Goal: Complete application form

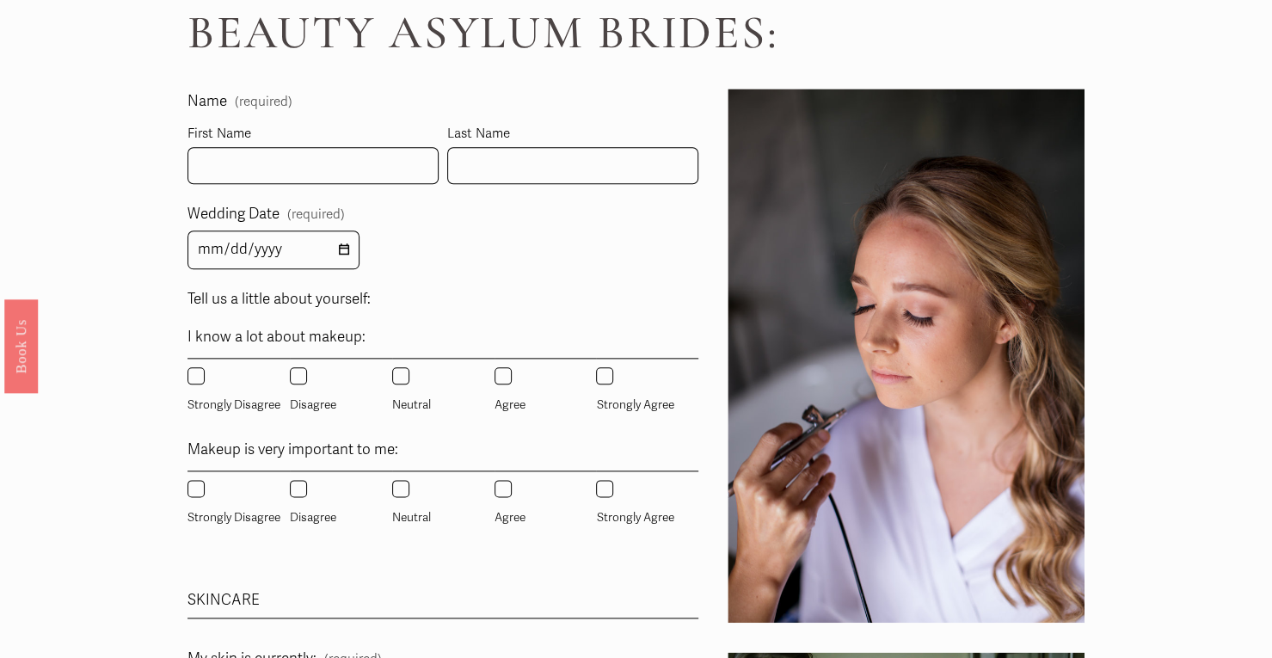
scroll to position [774, 0]
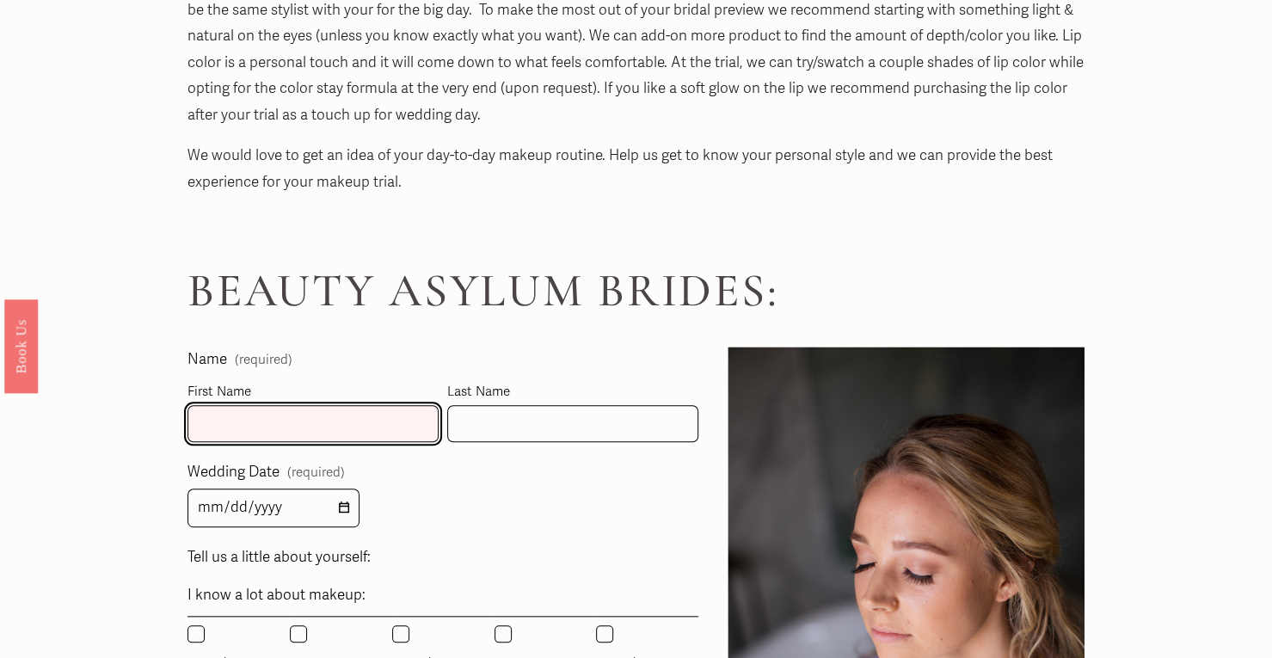
click at [325, 416] on input "First Name" at bounding box center [313, 423] width 251 height 37
type input "Caroline"
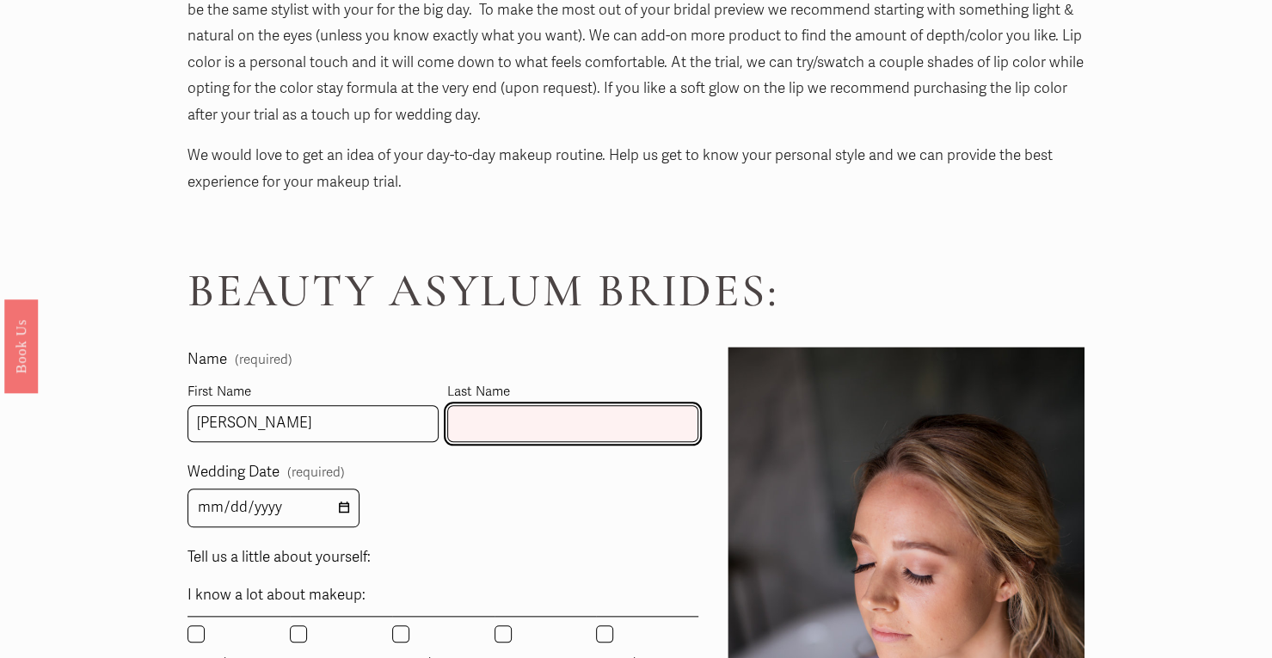
type input "Mitchell"
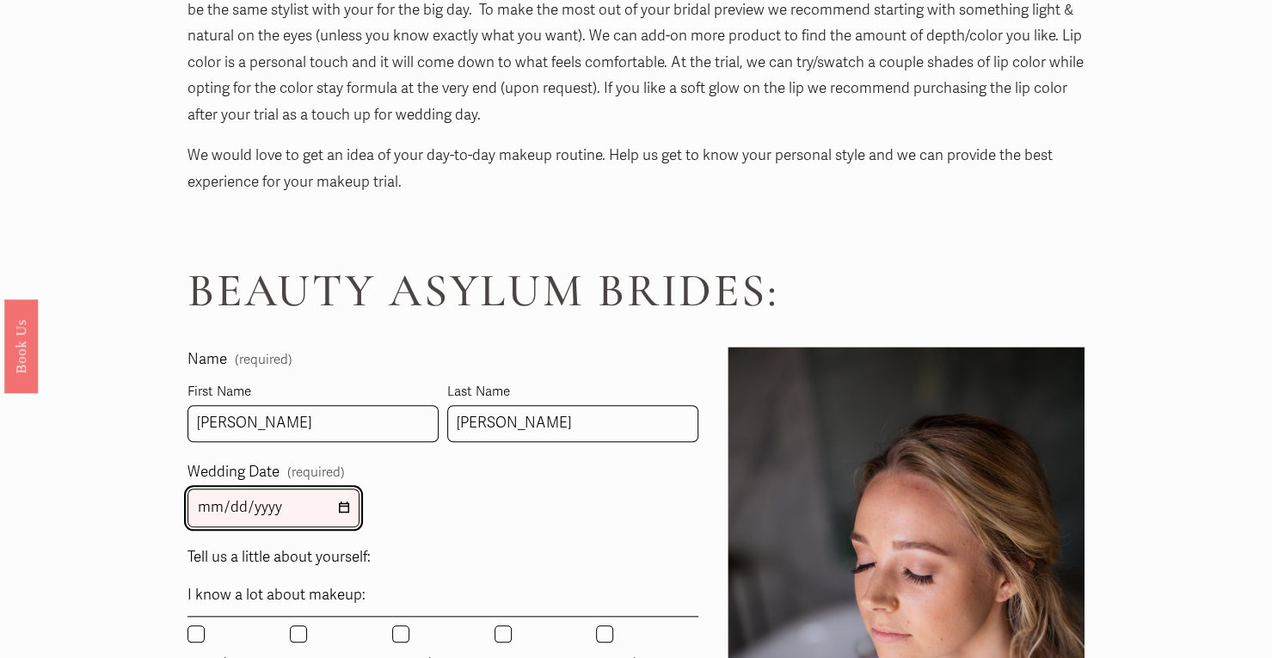
click at [341, 519] on input "Wedding Date (required)" at bounding box center [274, 508] width 172 height 39
click at [344, 512] on input "Wedding Date (required)" at bounding box center [274, 508] width 172 height 39
type input "2026-03-28"
click at [478, 548] on label "Tell us a little about yourself:" at bounding box center [443, 560] width 511 height 30
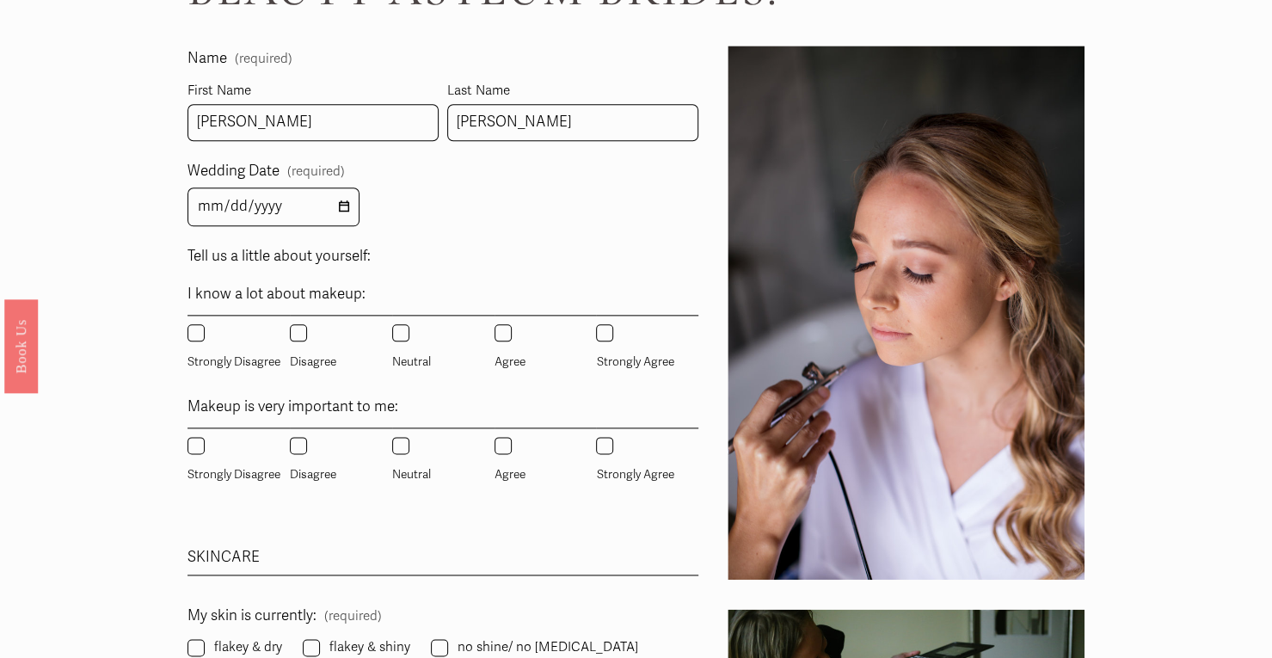
scroll to position [1118, 0]
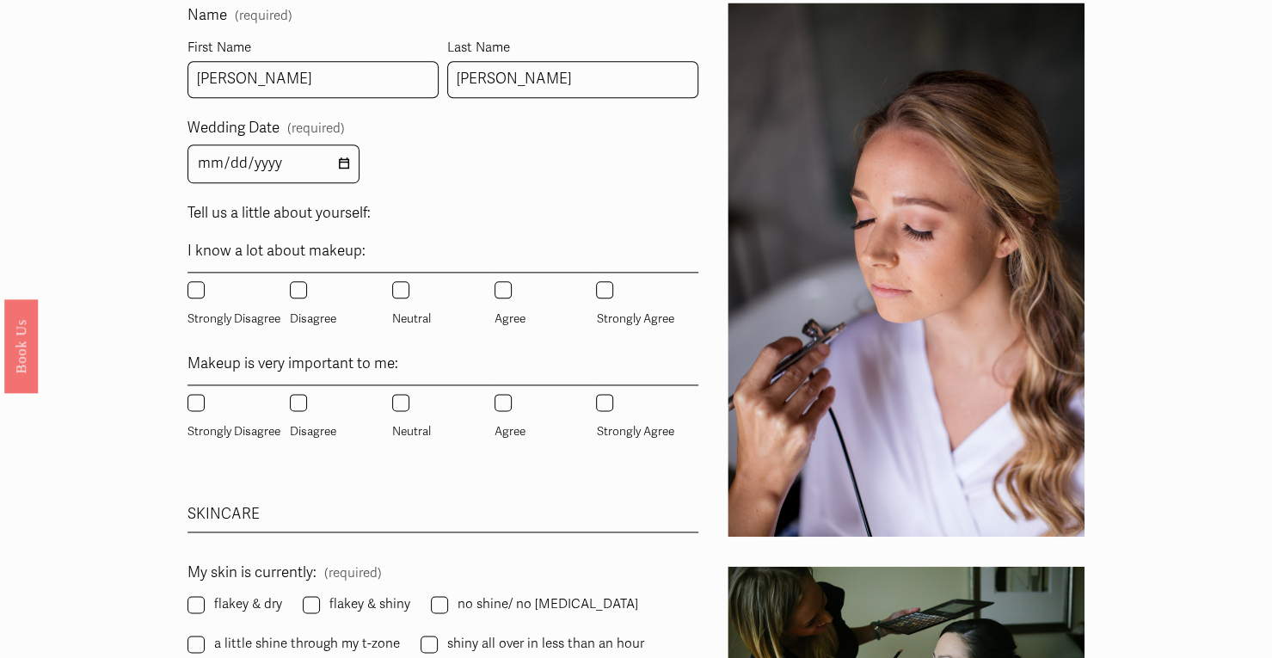
click at [410, 297] on label "Neutral" at bounding box center [413, 305] width 42 height 49
click at [410, 297] on input "Neutral" at bounding box center [400, 289] width 17 height 17
radio input "true"
click at [495, 405] on input "Agree" at bounding box center [503, 402] width 17 height 17
radio input "true"
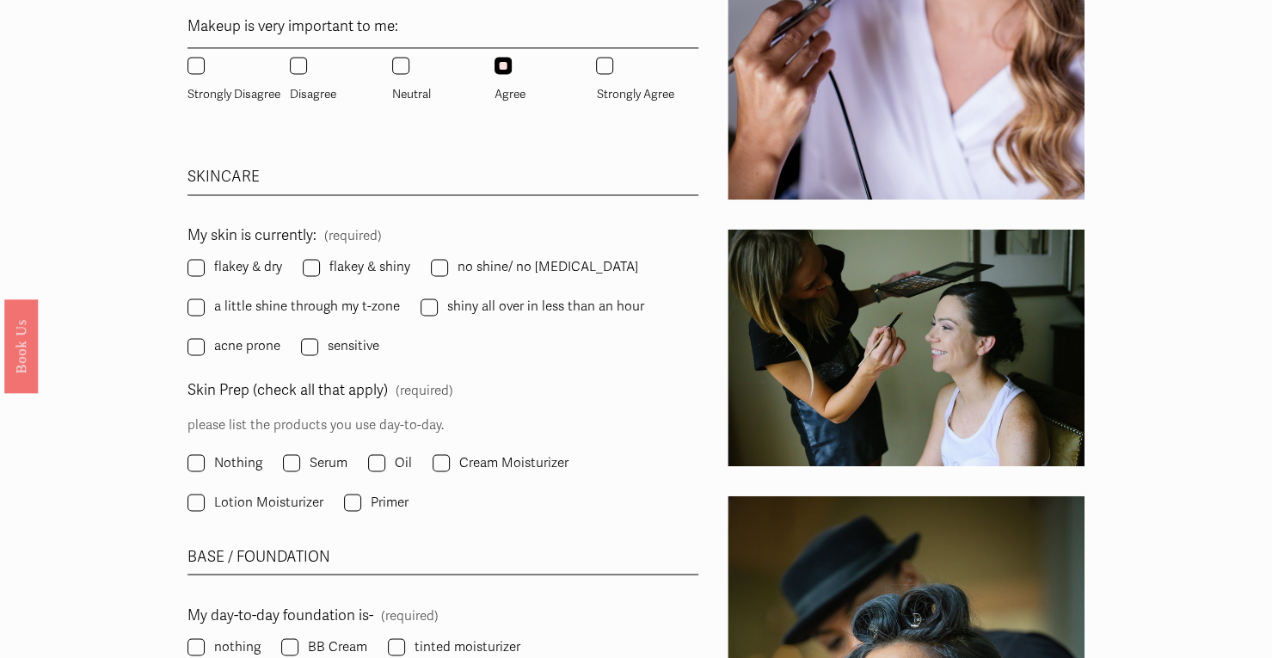
scroll to position [1463, 0]
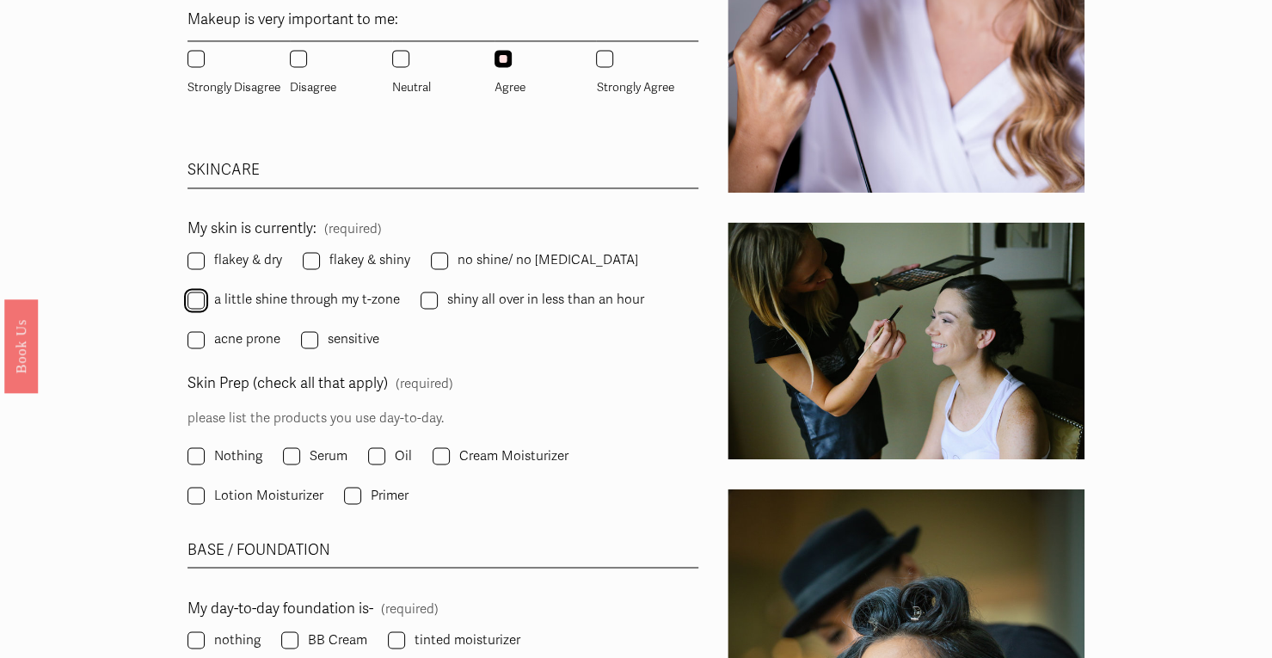
click at [200, 304] on input "a little shine through my t-zone" at bounding box center [196, 300] width 17 height 17
checkbox input "true"
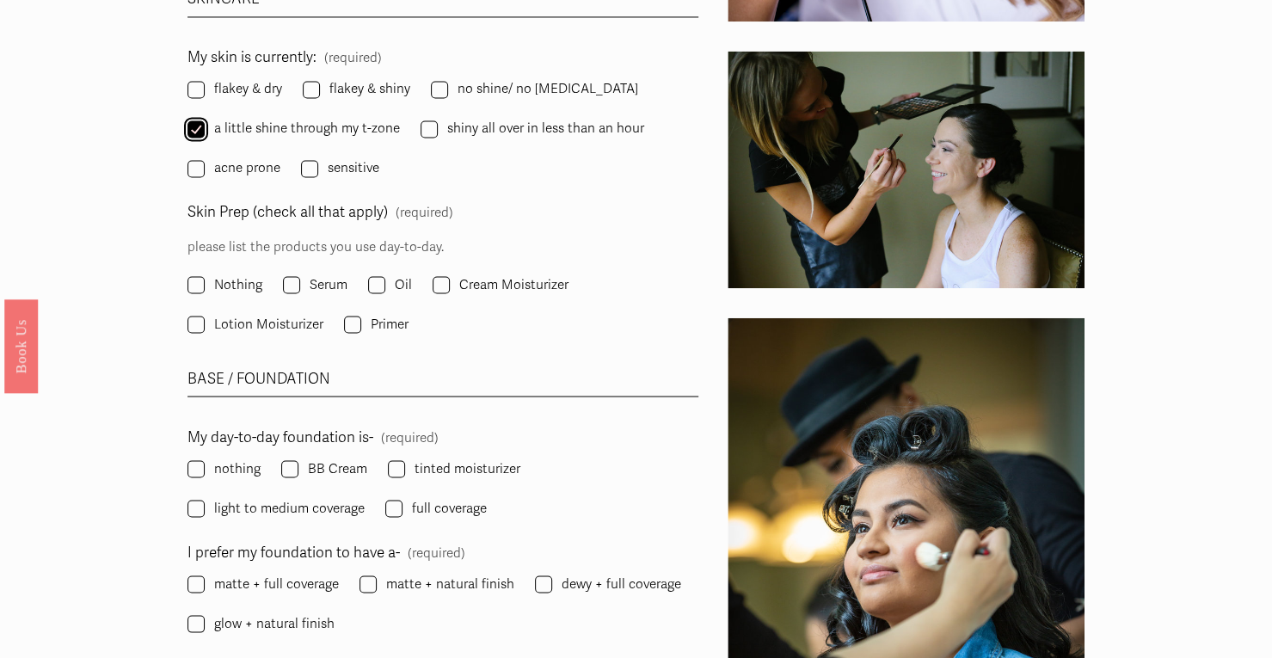
scroll to position [1635, 0]
click at [286, 280] on input "Serum" at bounding box center [291, 283] width 17 height 17
checkbox input "true"
click at [198, 323] on input "Lotion Moisturizer" at bounding box center [196, 323] width 17 height 17
checkbox input "true"
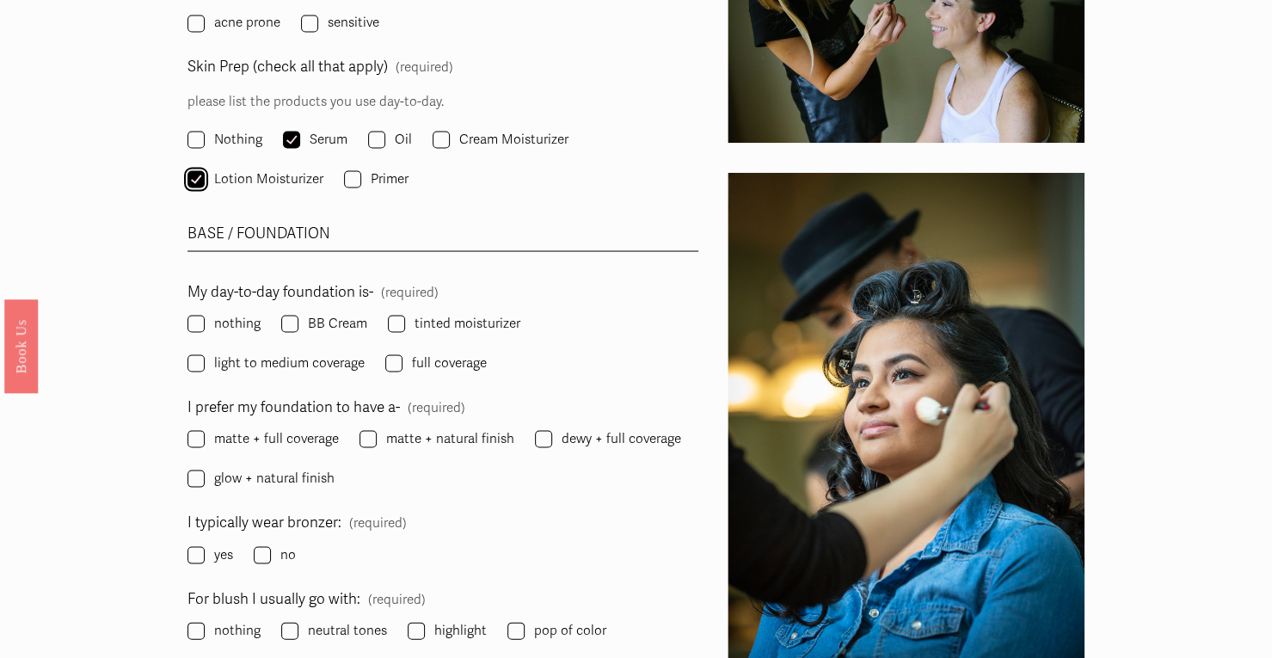
scroll to position [1807, 0]
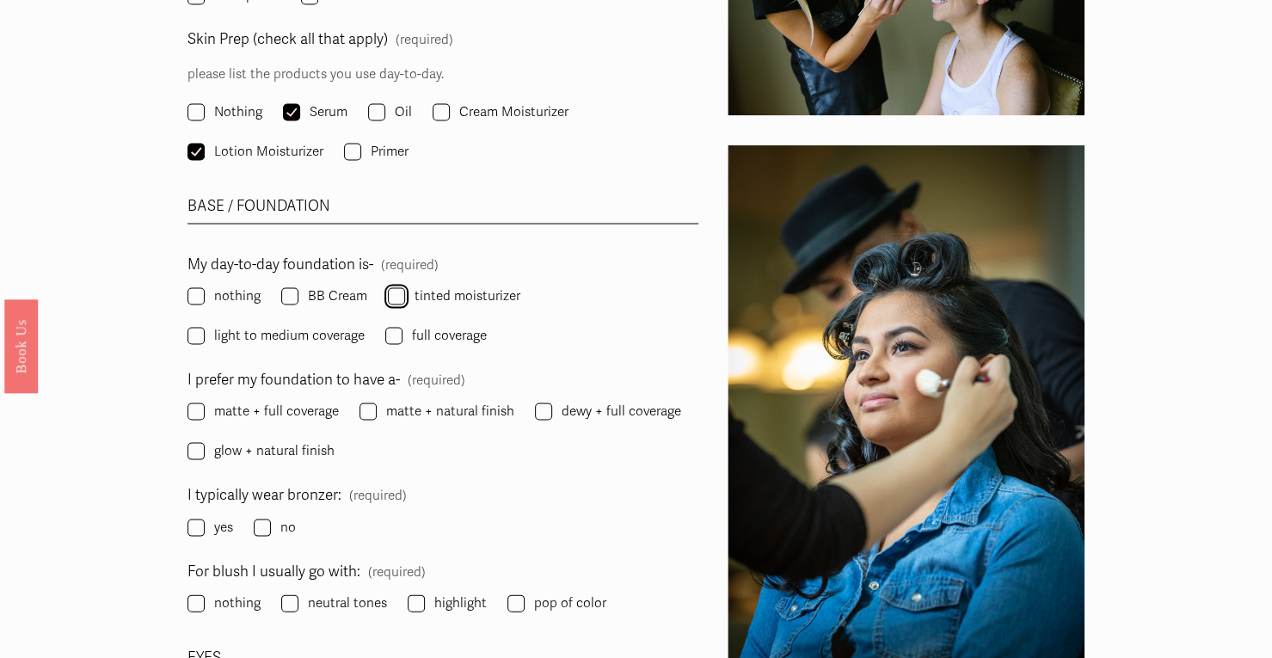
click at [397, 302] on input "tinted moisturizer" at bounding box center [396, 295] width 17 height 17
click at [391, 296] on input "tinted moisturizer" at bounding box center [396, 295] width 17 height 17
click at [389, 289] on input "tinted moisturizer" at bounding box center [396, 295] width 17 height 17
click at [394, 298] on input "tinted moisturizer" at bounding box center [396, 295] width 17 height 17
checkbox input "false"
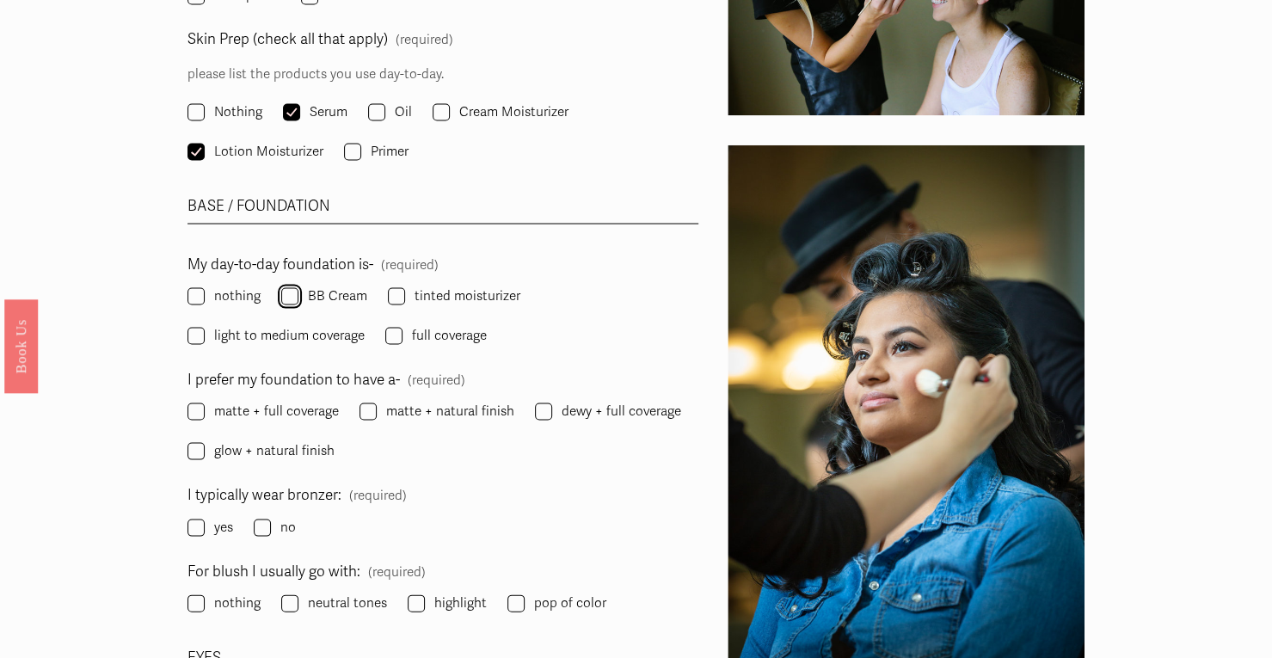
click at [293, 296] on input "BB Cream" at bounding box center [289, 295] width 17 height 17
checkbox input "true"
click at [274, 293] on fieldset "My day-to-day foundation is- (required) nothing BB Cream tinted moisturizer lig…" at bounding box center [443, 300] width 511 height 98
click at [201, 451] on input "glow + natural finish" at bounding box center [196, 450] width 17 height 17
checkbox input "true"
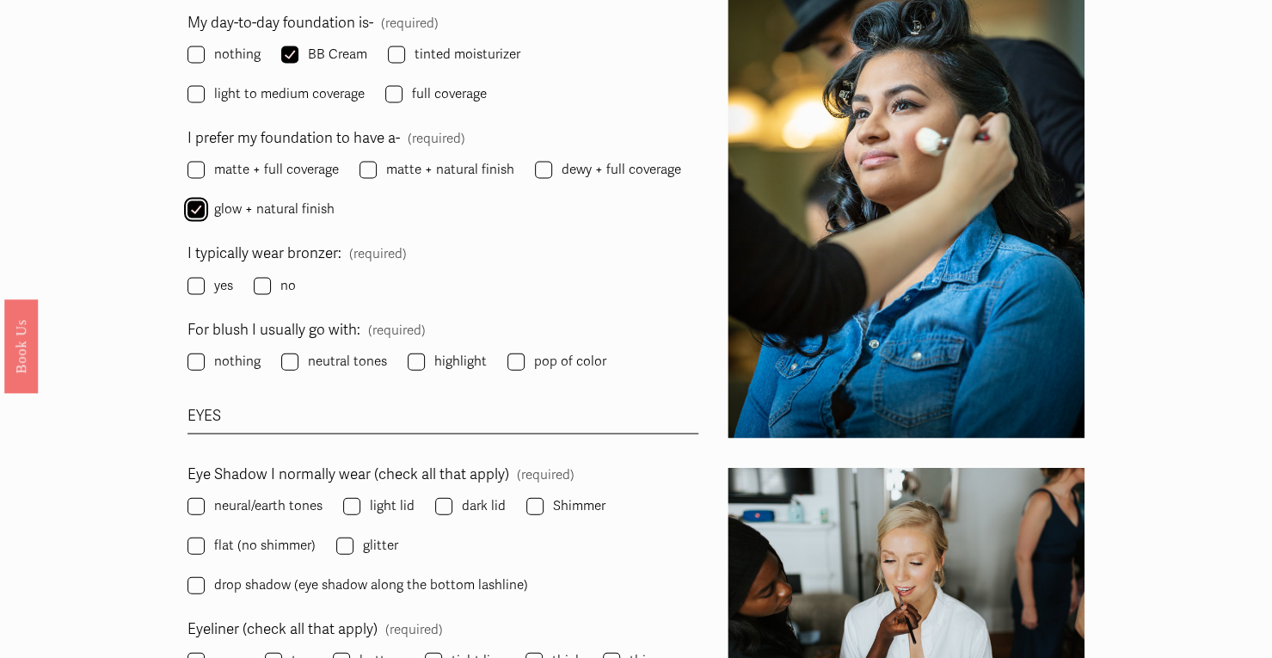
scroll to position [2065, 0]
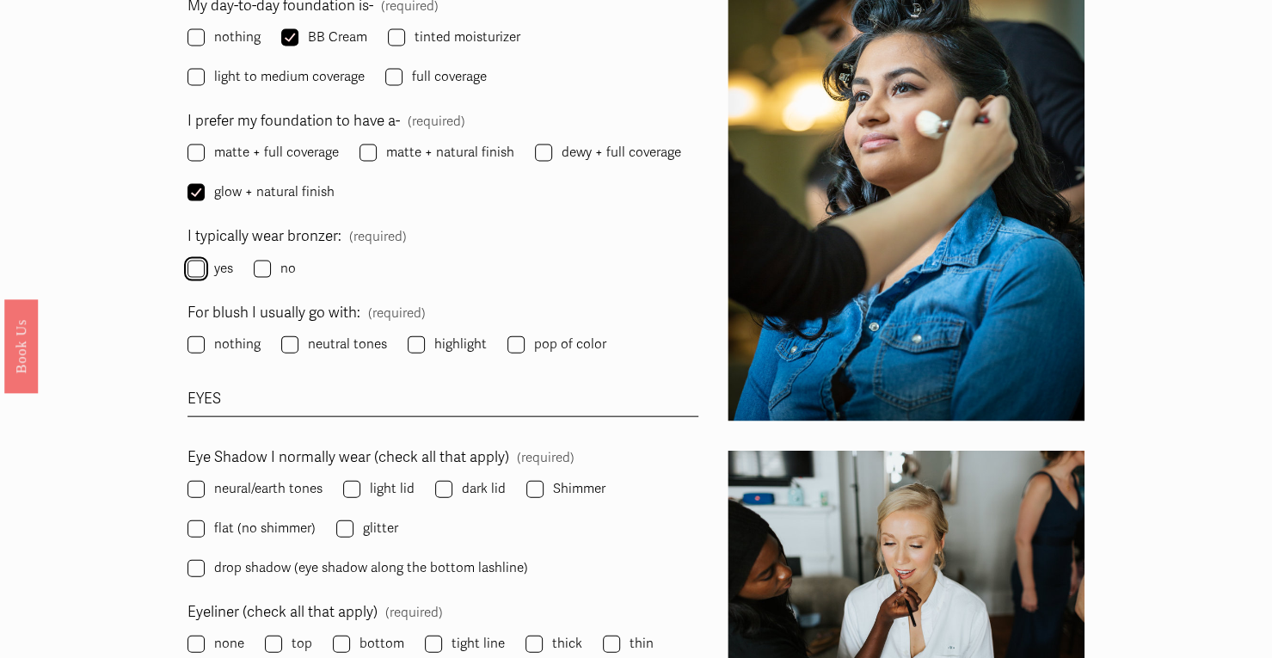
click at [199, 265] on input "yes" at bounding box center [196, 269] width 17 height 17
checkbox input "true"
click at [291, 342] on input "neutral tones" at bounding box center [289, 344] width 17 height 17
checkbox input "true"
click at [410, 346] on input "highlight" at bounding box center [416, 344] width 17 height 17
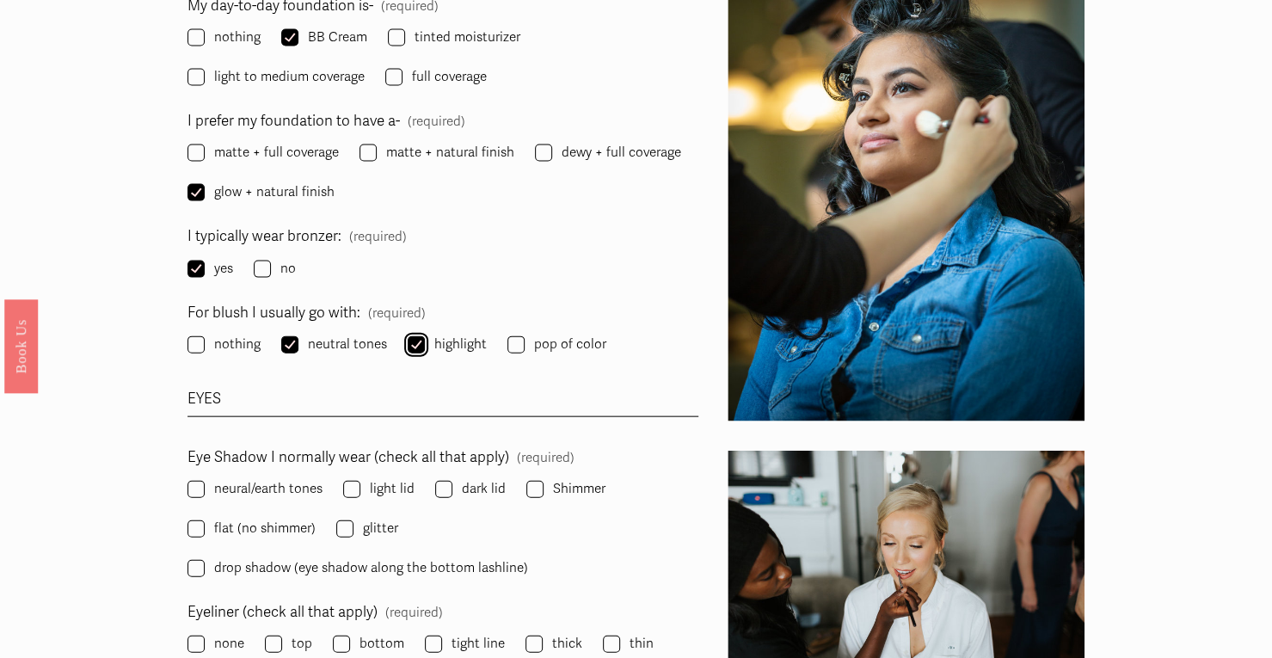
checkbox input "true"
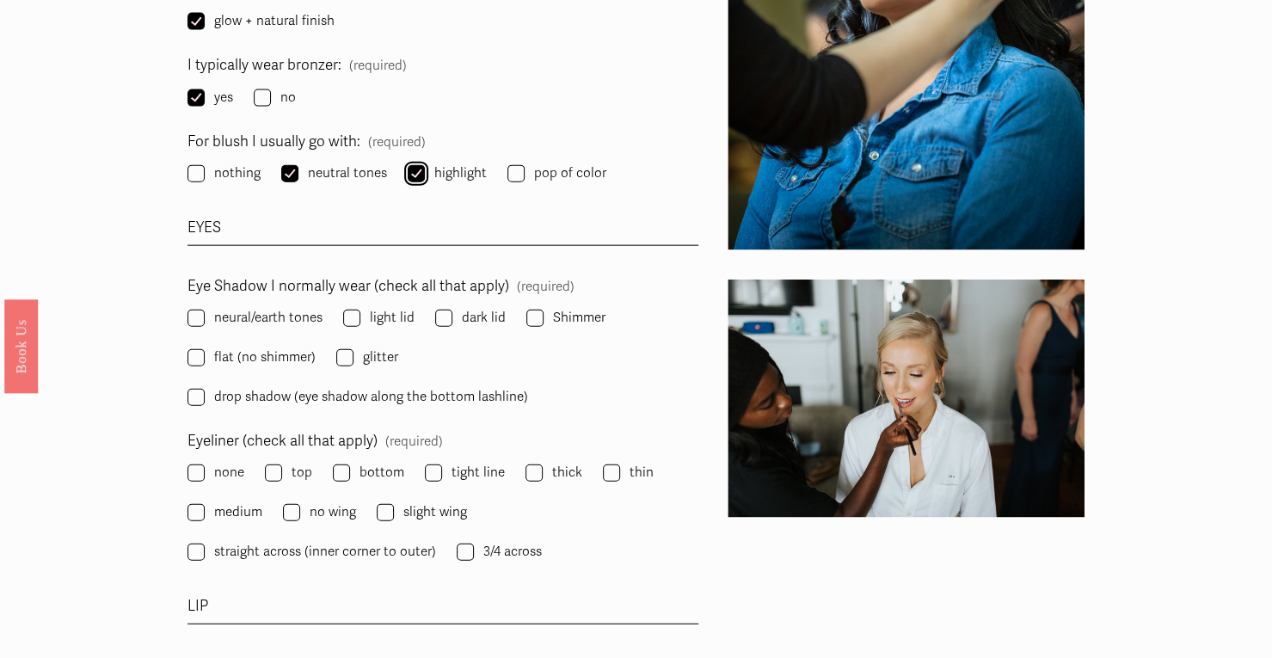
scroll to position [2237, 0]
click at [533, 314] on input "Shimmer" at bounding box center [535, 317] width 17 height 17
click at [530, 312] on input "Shimmer" at bounding box center [535, 317] width 17 height 17
checkbox input "false"
click at [191, 319] on input "neural/earth tones" at bounding box center [196, 317] width 17 height 17
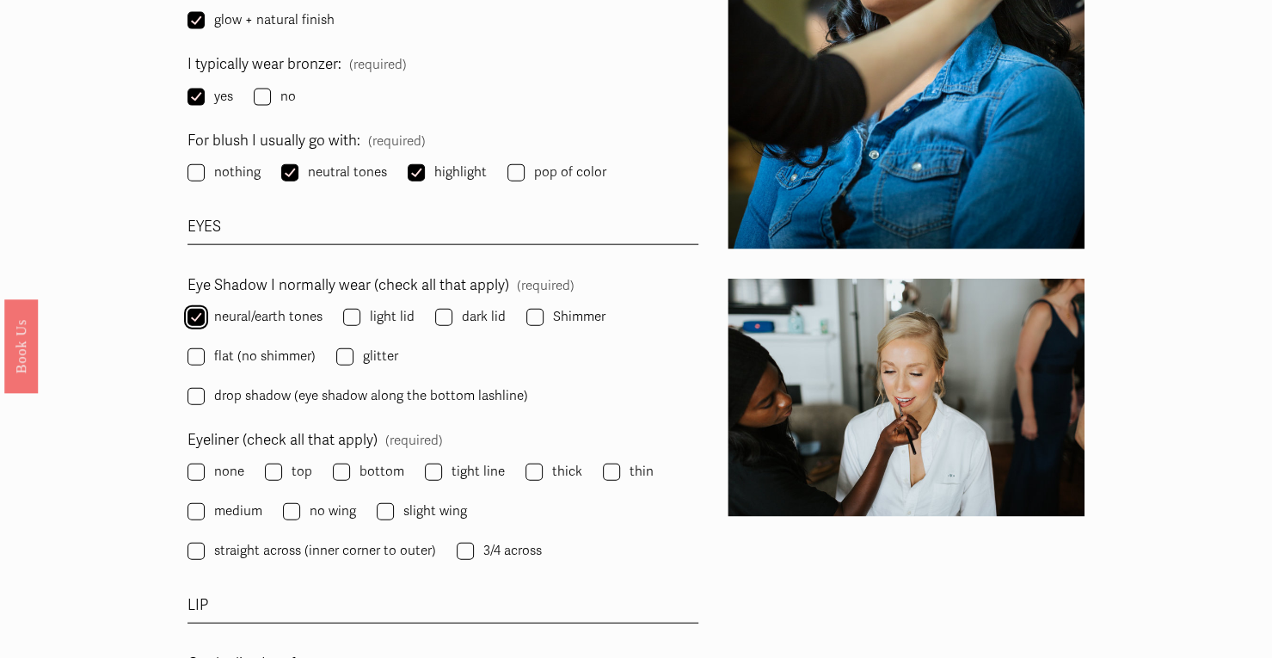
checkbox input "true"
click at [533, 312] on input "Shimmer" at bounding box center [535, 317] width 17 height 17
checkbox input "true"
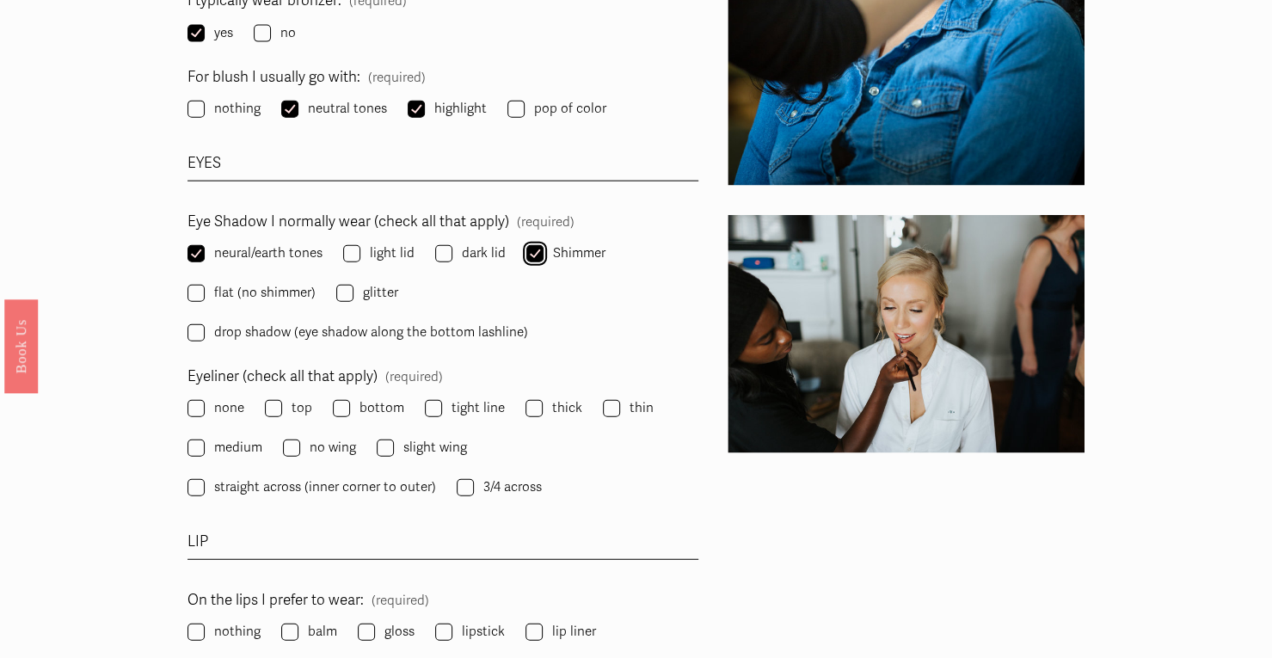
scroll to position [2409, 0]
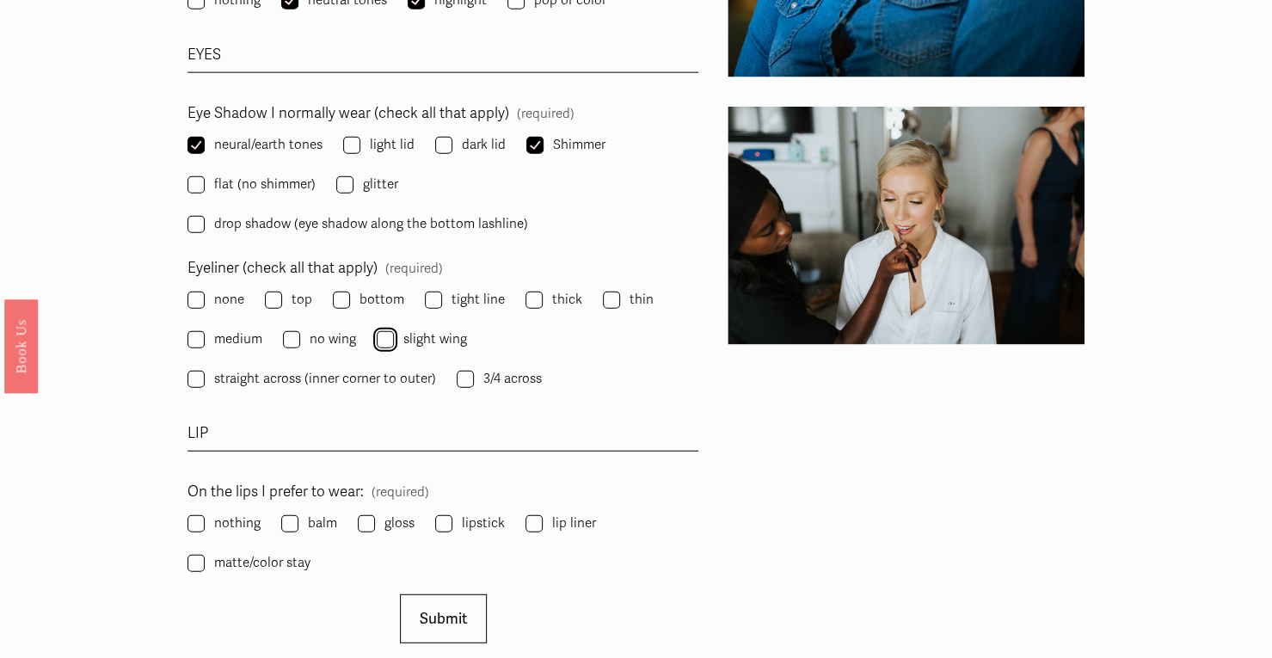
click at [384, 342] on input "slight wing" at bounding box center [385, 339] width 17 height 17
checkbox input "true"
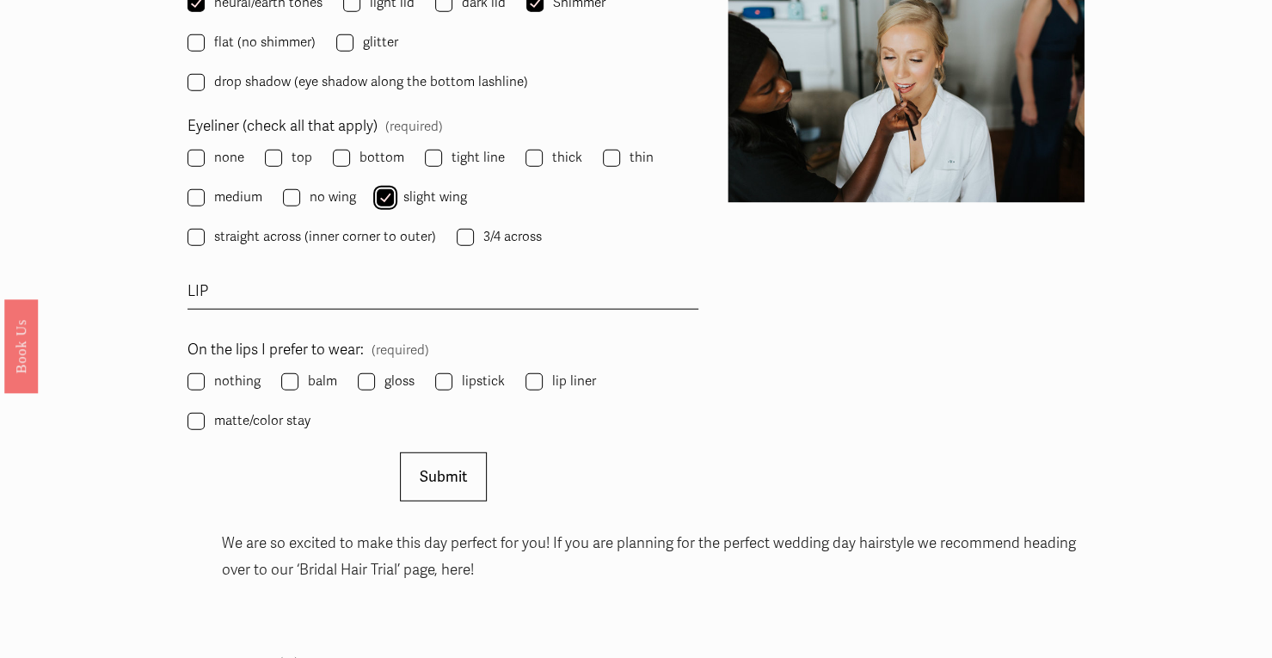
scroll to position [2581, 0]
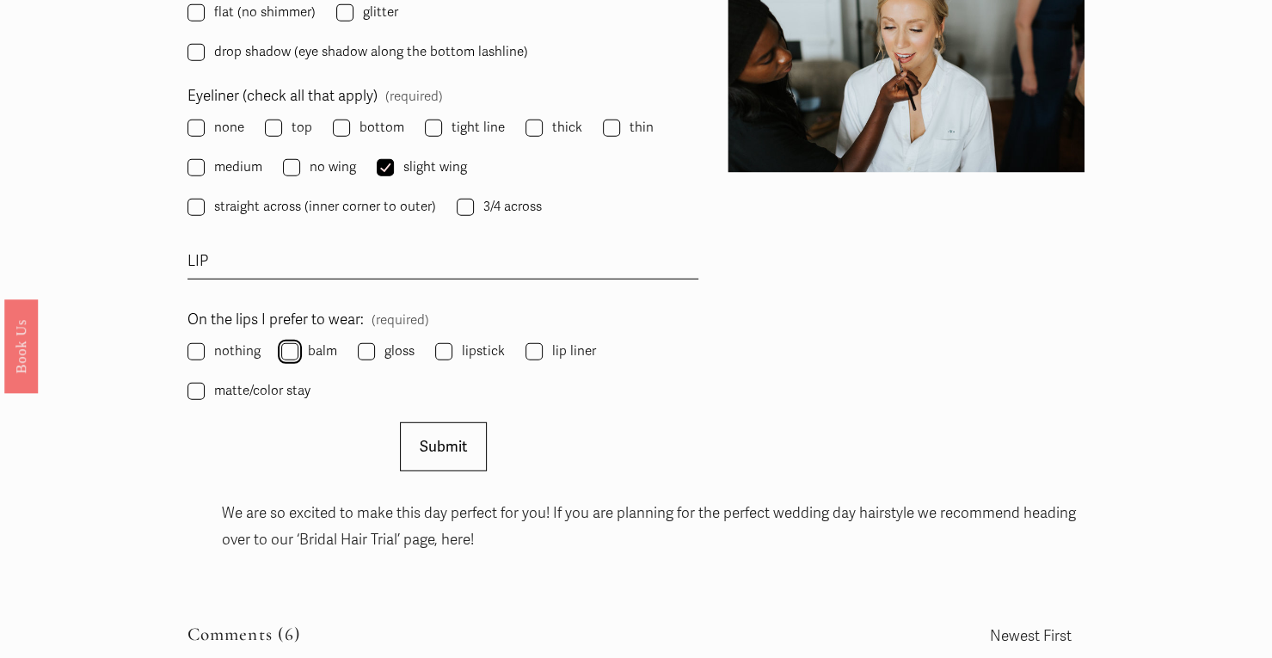
click at [291, 360] on input "balm" at bounding box center [289, 351] width 17 height 17
checkbox input "true"
click at [360, 350] on input "gloss" at bounding box center [366, 351] width 17 height 17
checkbox input "true"
click at [194, 398] on input "matte/color stay" at bounding box center [196, 391] width 17 height 17
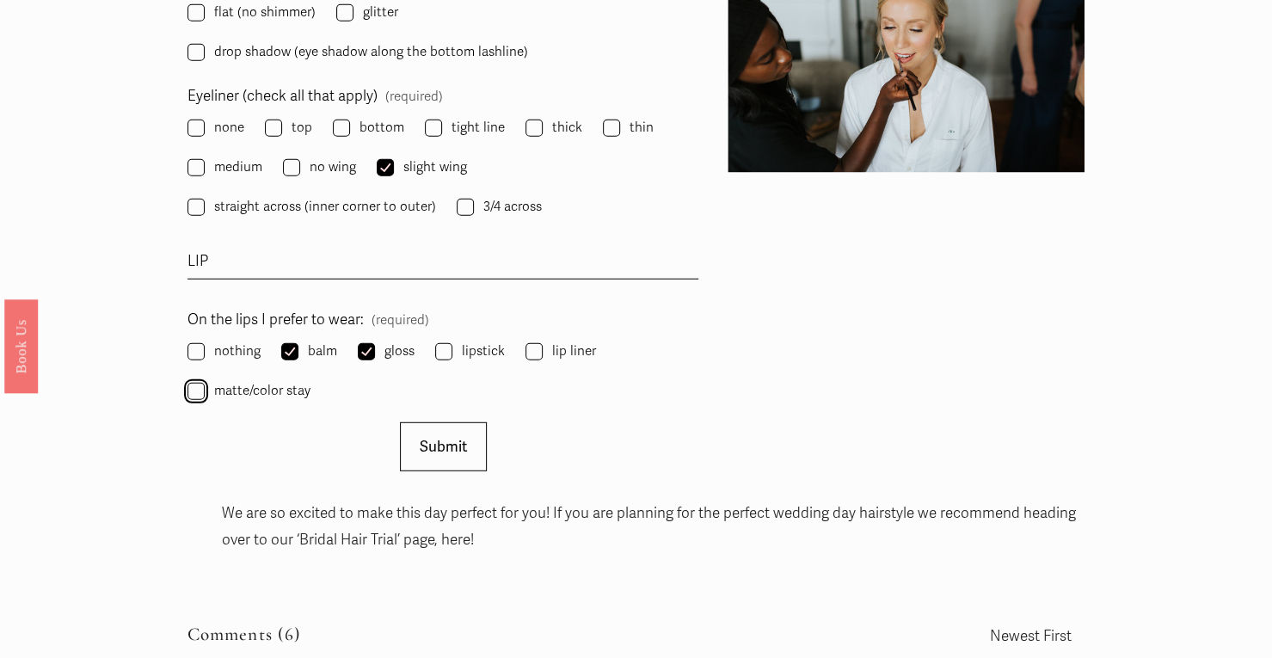
checkbox input "true"
click at [526, 348] on input "lip liner" at bounding box center [534, 351] width 17 height 17
checkbox input "true"
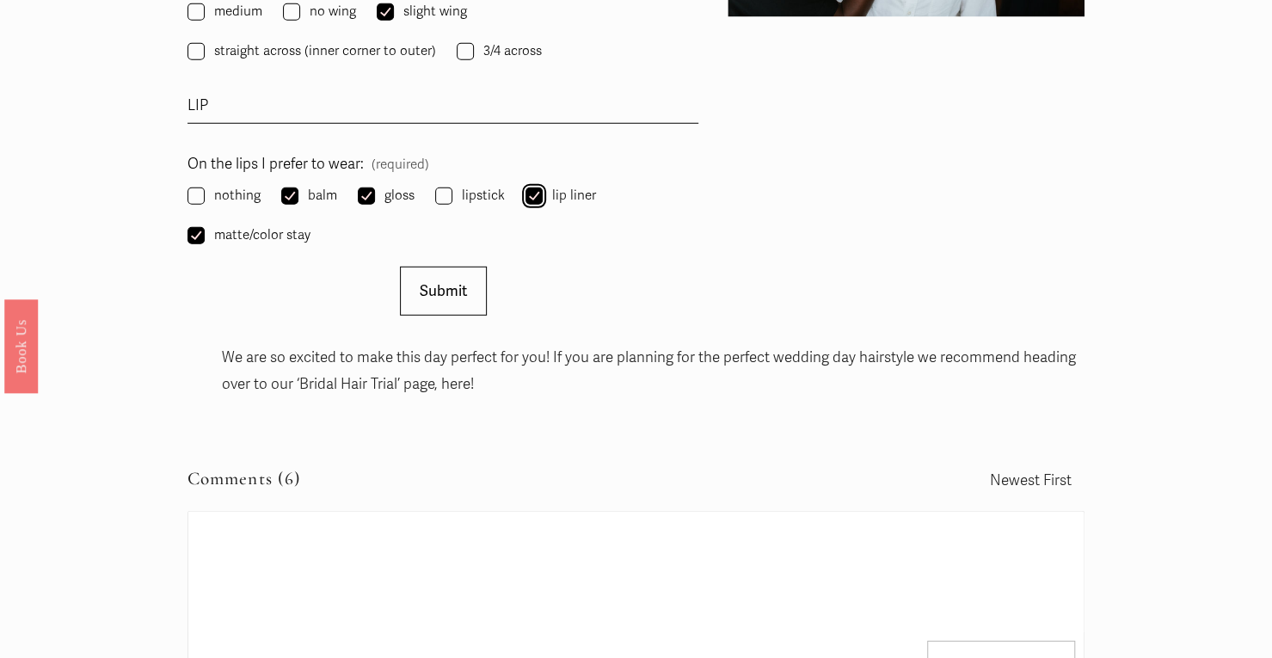
scroll to position [2753, 0]
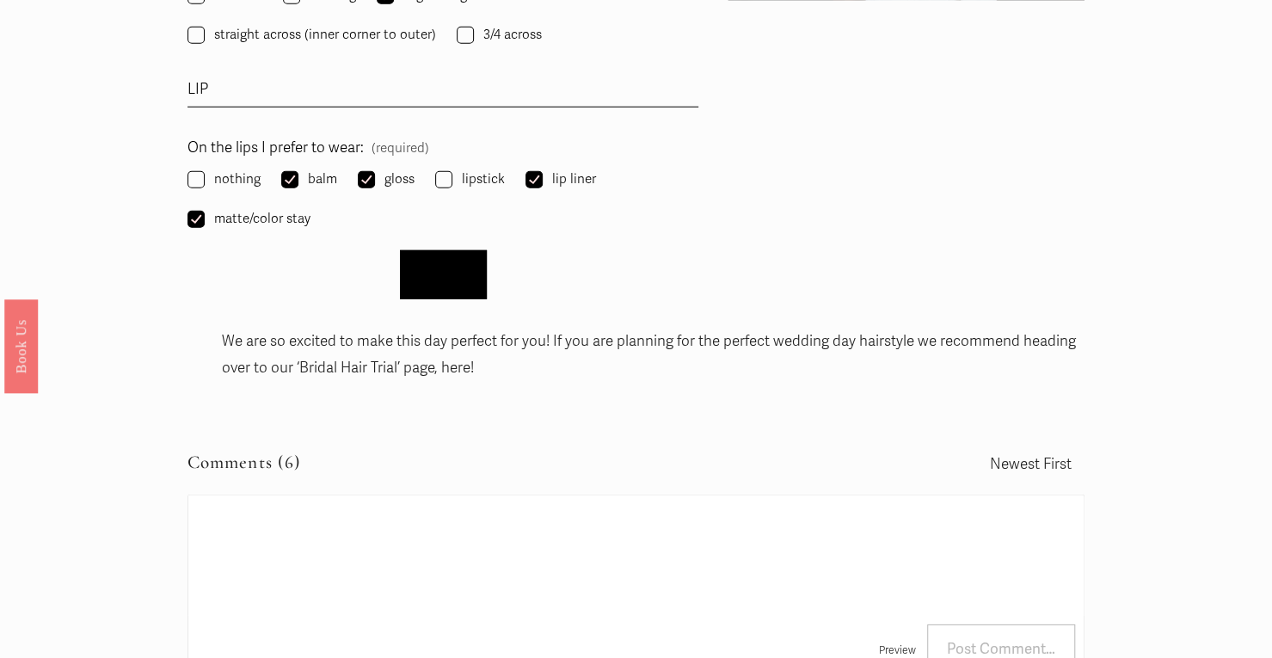
click at [447, 285] on button "Submit Submit" at bounding box center [443, 274] width 87 height 49
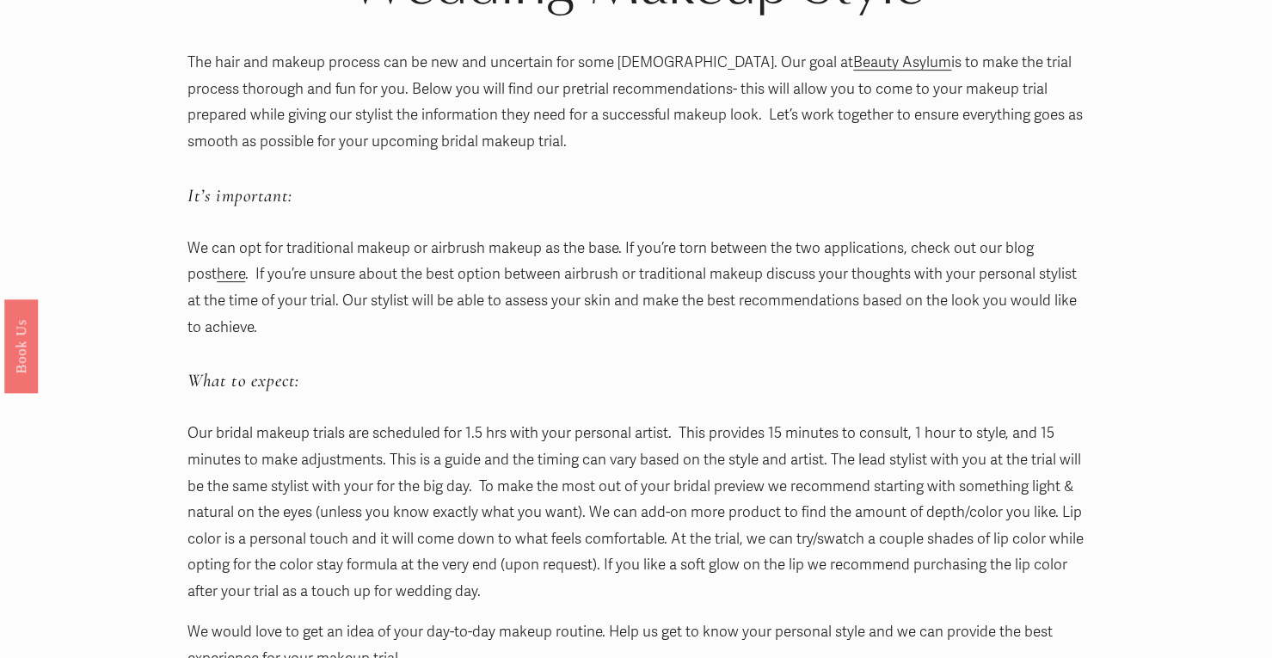
scroll to position [229, 0]
